Goal: Information Seeking & Learning: Learn about a topic

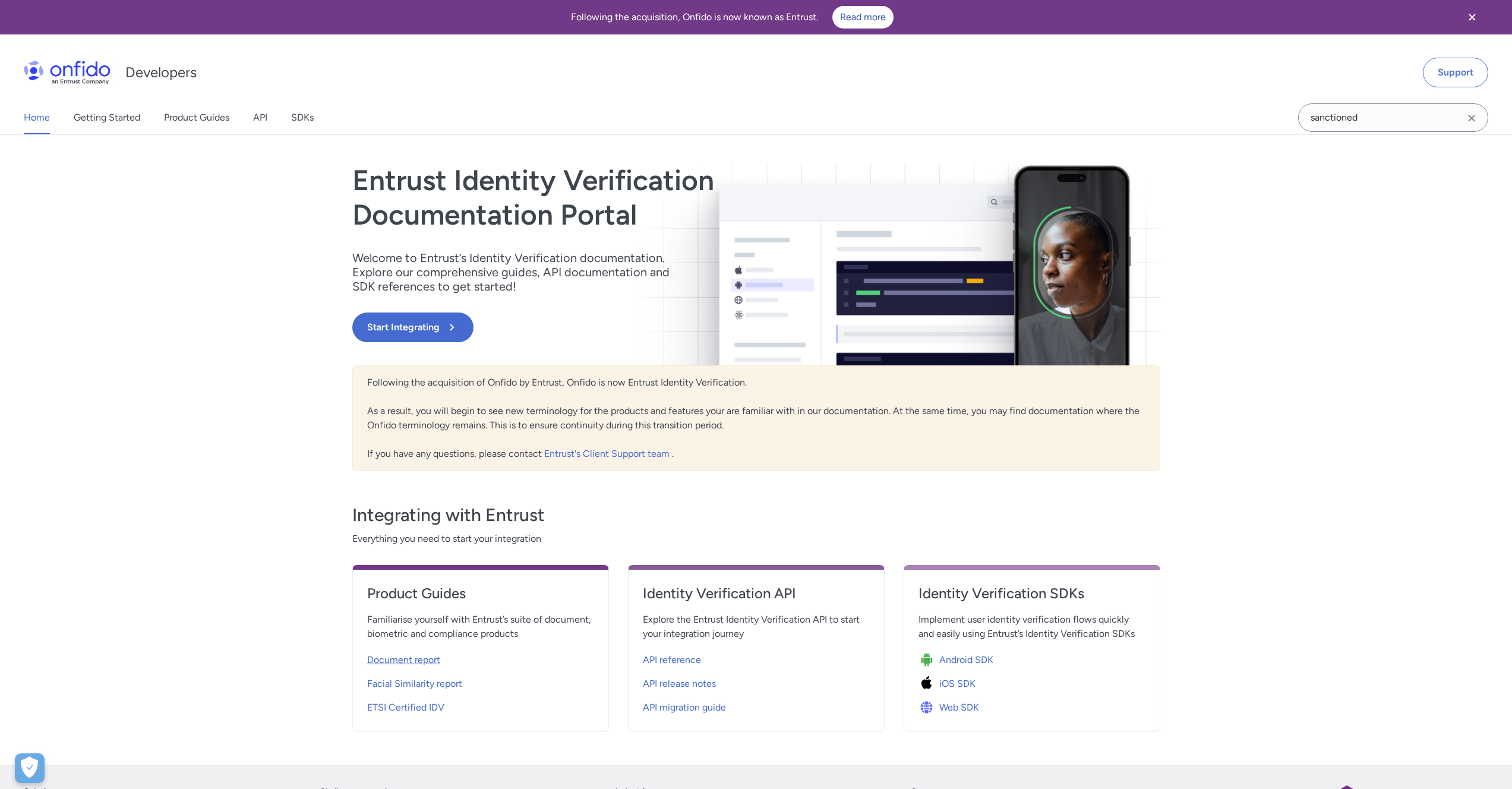
click at [430, 663] on span "Document report" at bounding box center [404, 659] width 73 height 15
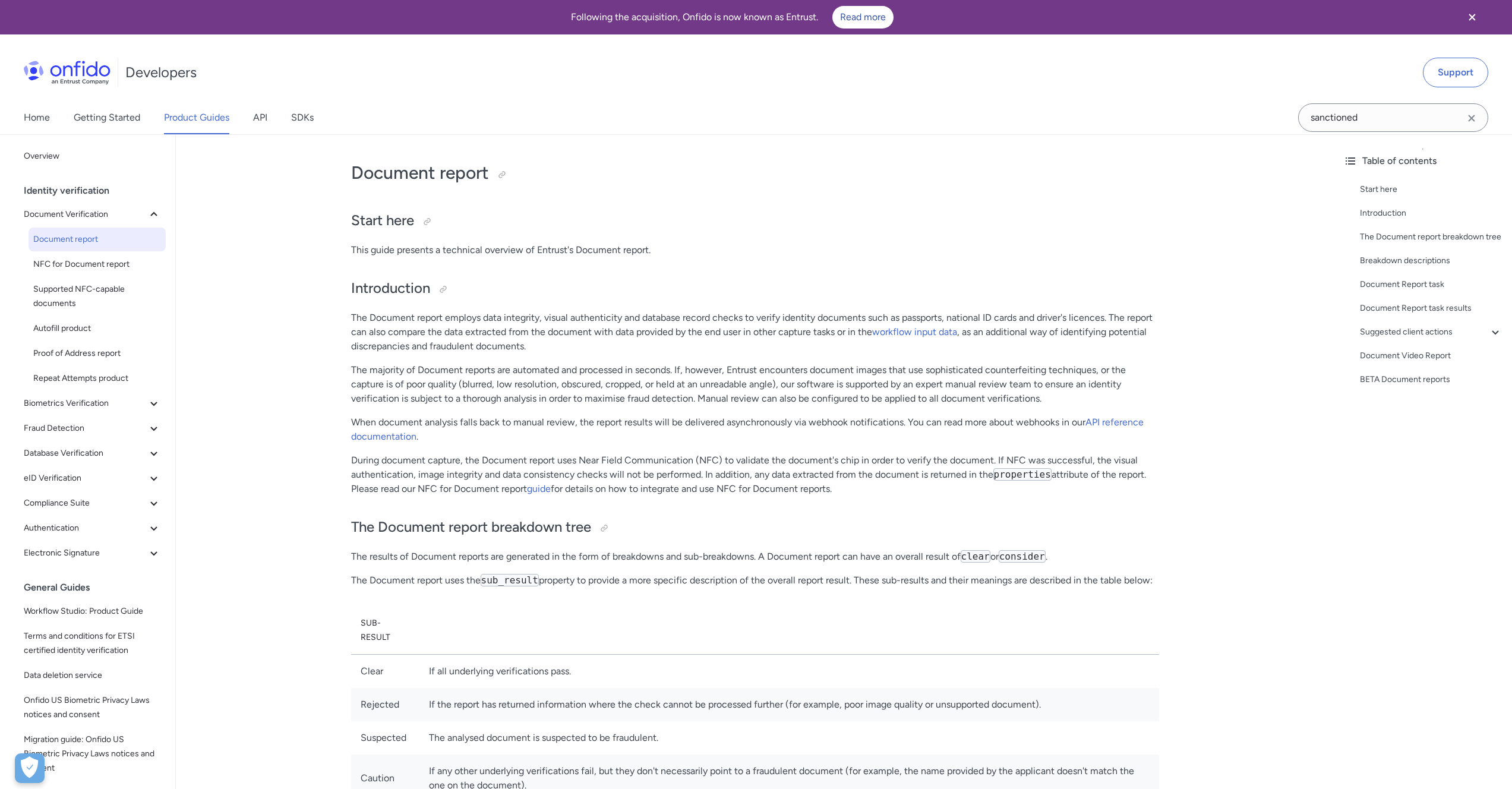
click at [455, 338] on p "The Document report employs data integrity, visual authenticity and database re…" at bounding box center [755, 332] width 808 height 43
click at [101, 399] on span "Biometrics Verification" at bounding box center [85, 403] width 123 height 15
click at [81, 402] on span "Biometrics Verification" at bounding box center [85, 403] width 123 height 15
click at [74, 400] on span "Biometrics Verification" at bounding box center [85, 403] width 123 height 15
click at [75, 423] on span "Facial Similarity reports" at bounding box center [97, 428] width 128 height 15
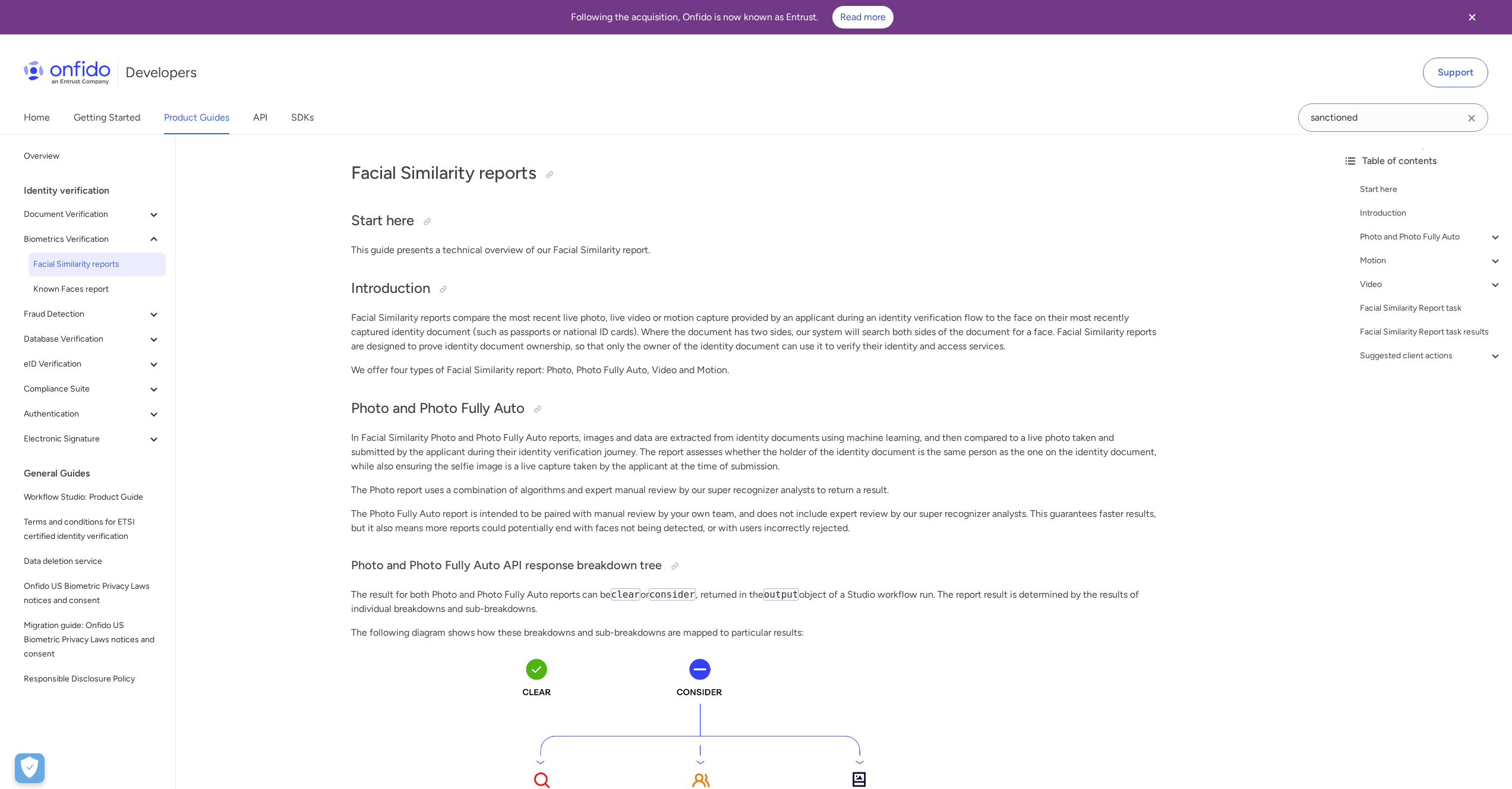
click at [102, 264] on span "Facial Similarity reports" at bounding box center [97, 264] width 128 height 15
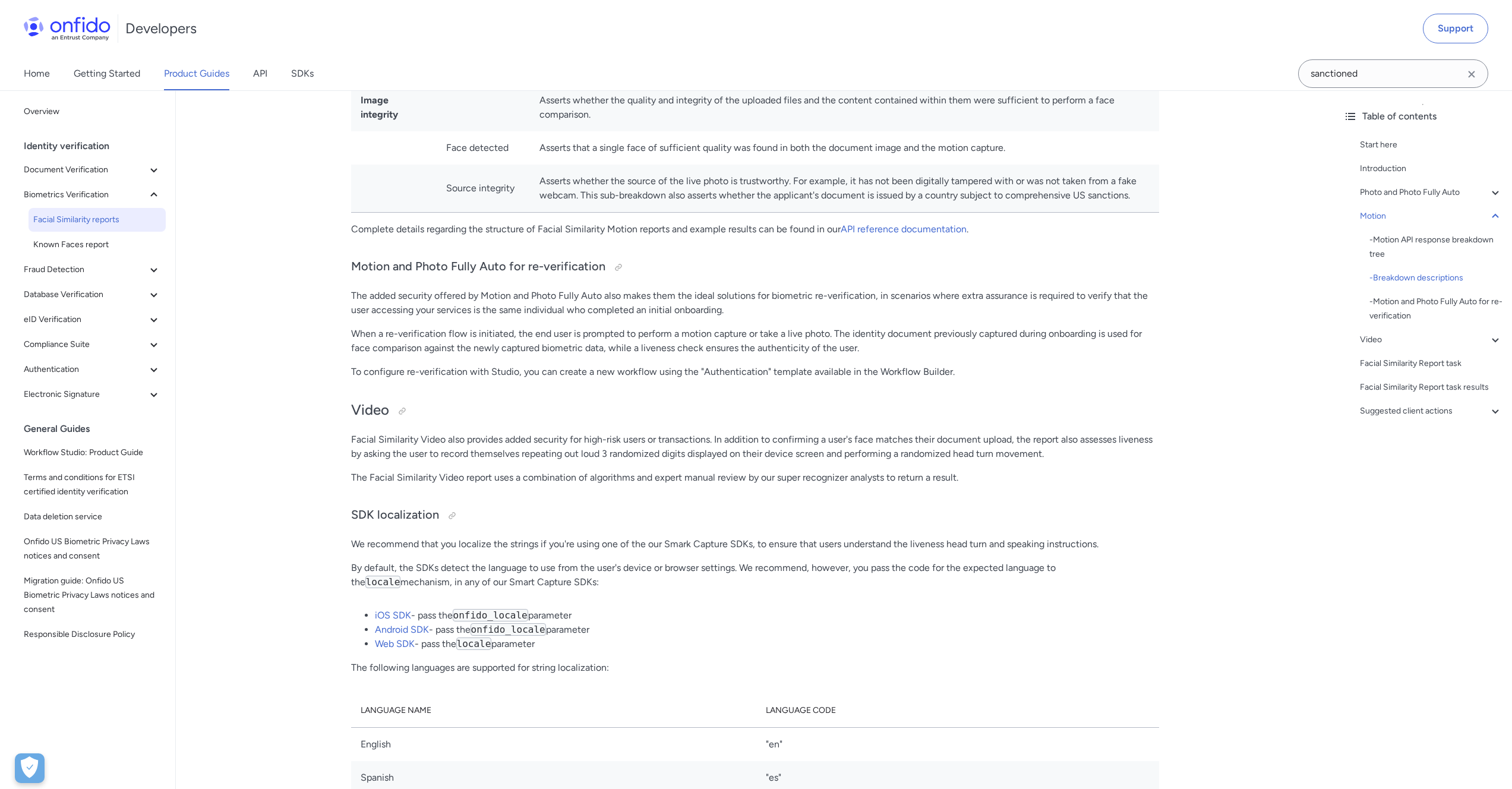
scroll to position [2466, 0]
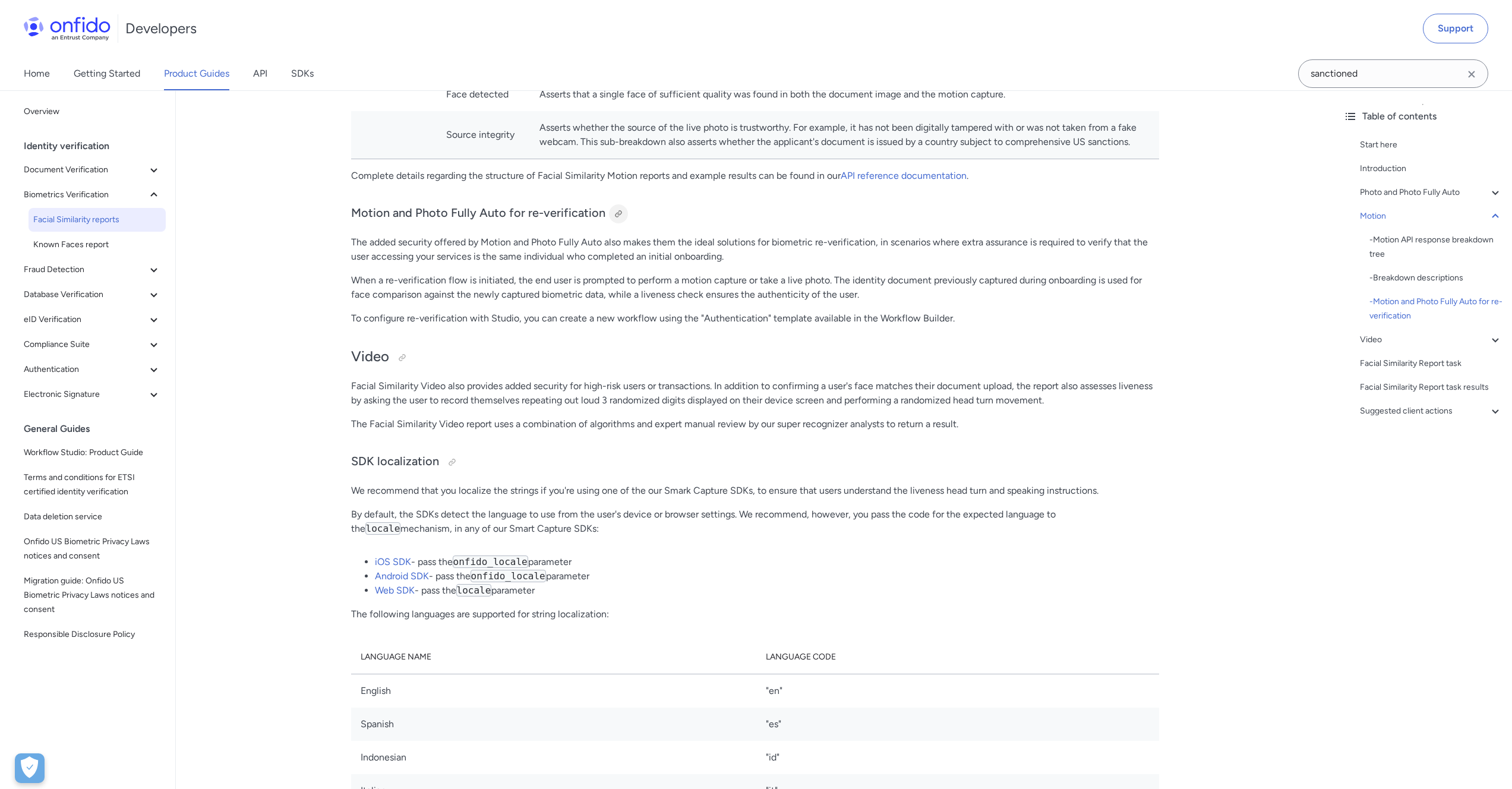
click at [619, 204] on div at bounding box center [619, 214] width 19 height 19
